Goal: Task Accomplishment & Management: Use online tool/utility

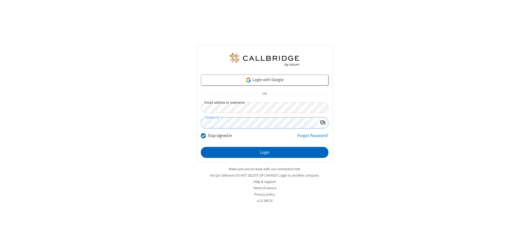
click at [264, 153] on button "Login" at bounding box center [265, 152] width 128 height 11
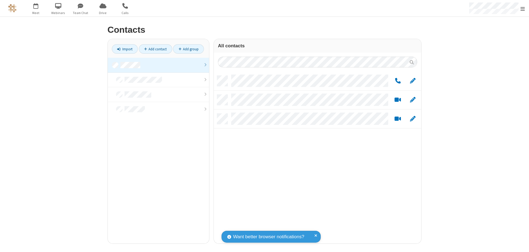
scroll to position [168, 203]
click at [158, 65] on link at bounding box center [158, 65] width 101 height 15
click at [188, 49] on link "Add group" at bounding box center [188, 48] width 31 height 9
